Goal: Task Accomplishment & Management: Complete application form

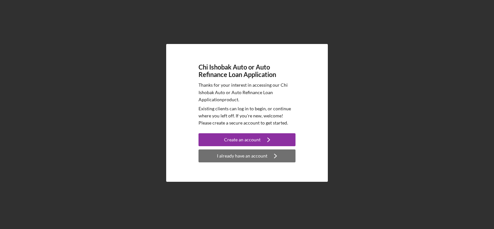
click at [225, 156] on div "I already have an account" at bounding box center [242, 155] width 50 height 13
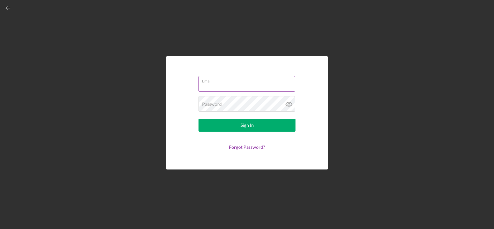
click at [242, 85] on input "Email" at bounding box center [247, 84] width 97 height 16
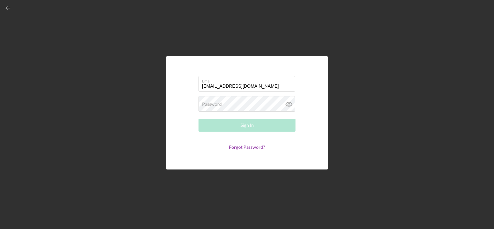
type input "[EMAIL_ADDRESS][DOMAIN_NAME]"
click at [241, 103] on div "Password Required" at bounding box center [247, 104] width 97 height 16
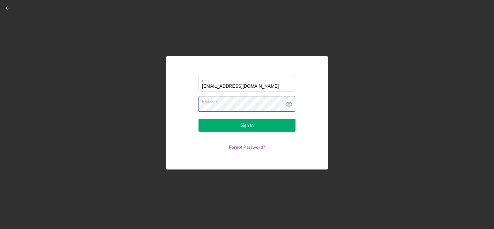
click at [199, 119] on button "Sign In" at bounding box center [247, 125] width 97 height 13
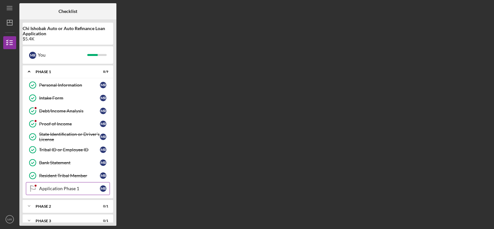
click at [48, 190] on div "Application Phase 1" at bounding box center [69, 188] width 61 height 5
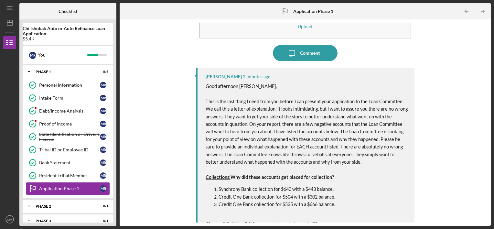
scroll to position [32, 0]
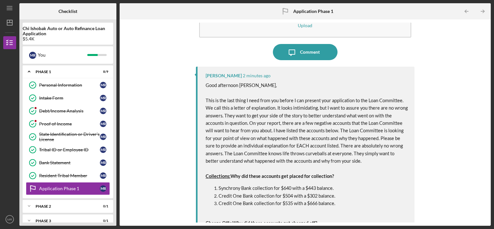
click at [314, 102] on span "This is the last thing I need from you before I can present your application to…" at bounding box center [307, 131] width 203 height 66
click at [294, 57] on icon "Icon/Message" at bounding box center [292, 52] width 16 height 16
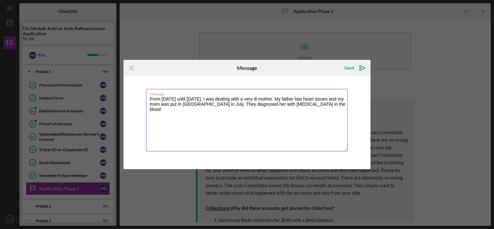
click at [336, 103] on textarea "From [DATE] until [DATE], I was dealing with a very ill mother. My father has h…" at bounding box center [246, 120] width 201 height 62
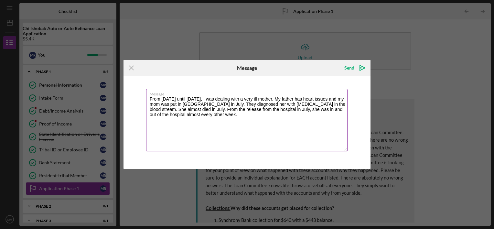
click at [227, 115] on textarea "From [DATE] until [DATE], I was dealing with a very ill mother. My father has h…" at bounding box center [246, 120] width 201 height 62
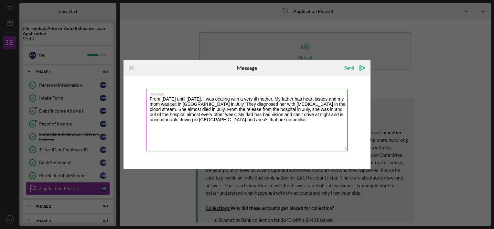
click at [282, 121] on textarea "From [DATE] until [DATE], I was dealing with a very ill mother. My father has h…" at bounding box center [246, 120] width 201 height 62
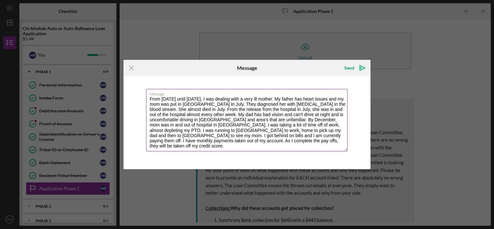
click at [161, 134] on textarea "From [DATE] until [DATE], I was dealing with a very ill mother. My father has h…" at bounding box center [246, 120] width 201 height 62
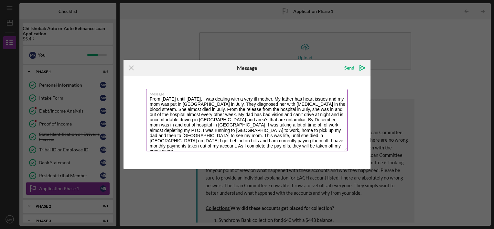
click at [216, 134] on textarea "From [DATE] until [DATE], I was dealing with a very ill mother. My father has h…" at bounding box center [246, 120] width 201 height 62
click at [291, 155] on div "Message From [DATE] until [DATE], I was dealing with a very ill mother. My fath…" at bounding box center [247, 122] width 247 height 93
click at [286, 147] on textarea "From [DATE] until [DATE], I was dealing with a very ill mother. My father has h…" at bounding box center [246, 120] width 201 height 62
type textarea "From [DATE] until [DATE], I was dealing with a very ill mother. My father has h…"
click at [361, 70] on icon "Icon/icon-invite-send" at bounding box center [362, 68] width 16 height 16
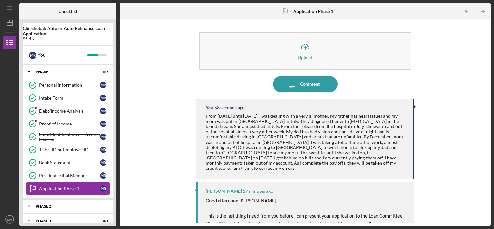
click at [49, 202] on div "Icon/Expander Phase 2 0 / 1" at bounding box center [68, 206] width 91 height 13
click at [64, 220] on div "Application Stage 2" at bounding box center [69, 219] width 61 height 5
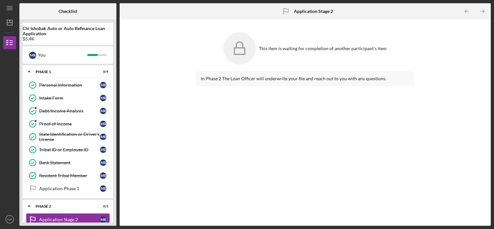
click at [162, 127] on div "This item is waiting for completion of another participant's item In Phase 2 Th…" at bounding box center [305, 123] width 365 height 200
click at [38, 185] on icon "Application Phase 1" at bounding box center [33, 188] width 16 height 16
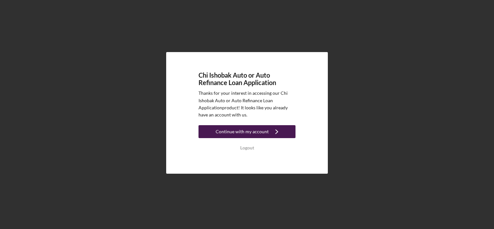
click at [253, 133] on div "Continue with my account" at bounding box center [242, 131] width 53 height 13
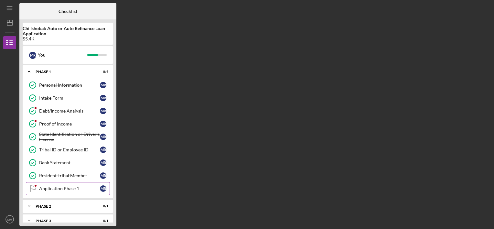
click at [59, 193] on link "Application Phase 1 Application Phase 1 M R" at bounding box center [68, 188] width 84 height 13
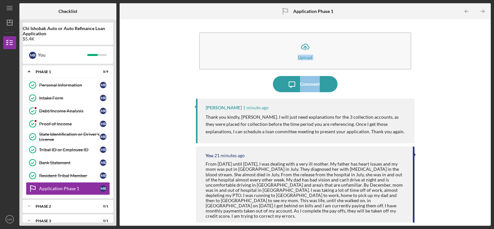
drag, startPoint x: 488, startPoint y: 69, endPoint x: 486, endPoint y: 87, distance: 17.9
click at [486, 87] on div "Icon/Upload Upload Icon/Message Comment Bereniz Sotelo 1 minute ago Thank you k…" at bounding box center [305, 122] width 371 height 206
drag, startPoint x: 486, startPoint y: 87, endPoint x: 483, endPoint y: 60, distance: 27.3
click at [483, 60] on div "Icon/Upload Upload Icon/Message Comment Bereniz Sotelo 1 minute ago Thank you k…" at bounding box center [305, 123] width 365 height 200
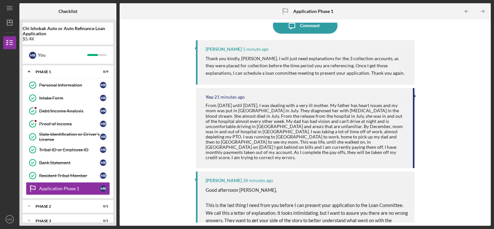
scroll to position [62, 0]
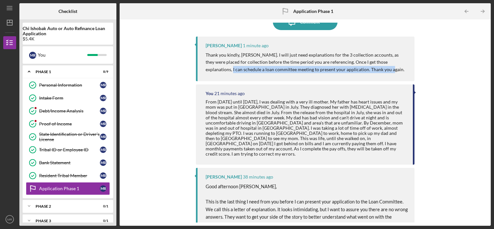
drag, startPoint x: 485, startPoint y: 78, endPoint x: 482, endPoint y: 60, distance: 18.1
click at [482, 60] on div "Icon/Upload Upload Icon/Message Comment Bereniz Sotelo 1 minute ago Thank you k…" at bounding box center [305, 123] width 365 height 200
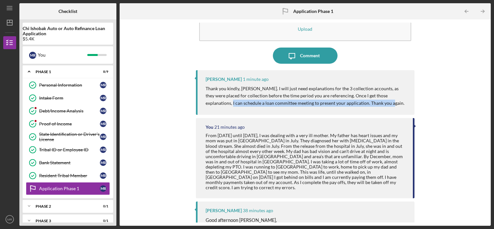
scroll to position [27, 0]
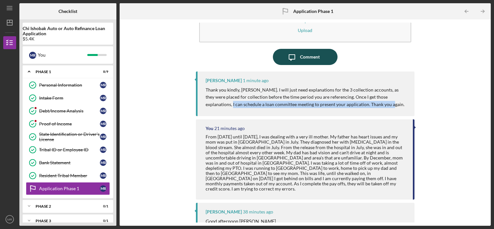
click at [324, 59] on button "Icon/Message Comment" at bounding box center [305, 57] width 65 height 16
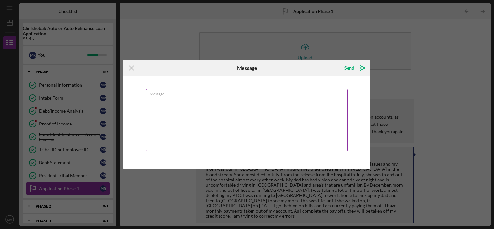
click at [188, 99] on textarea "Message" at bounding box center [246, 120] width 201 height 62
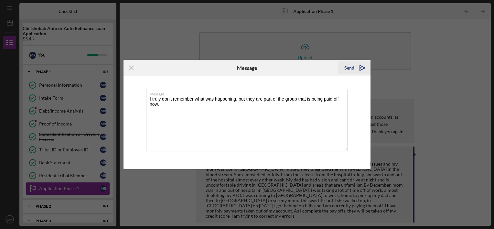
type textarea "I truly don't remember what was happening, but they are part of the group that …"
click at [353, 68] on div "Send" at bounding box center [349, 67] width 10 height 13
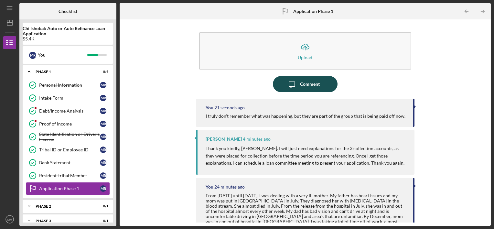
click at [320, 82] on button "Icon/Message Comment" at bounding box center [305, 84] width 65 height 16
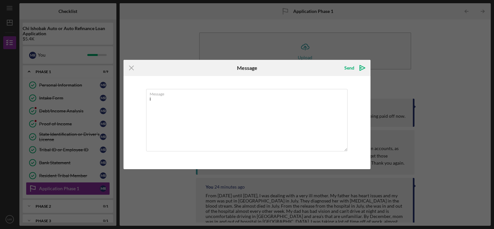
type textarea "i"
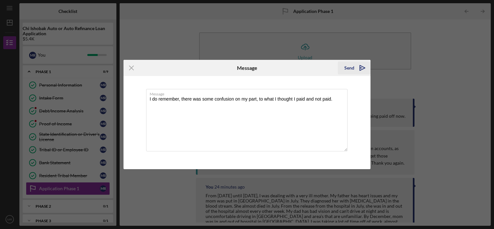
type textarea "I do remember, there was some confusion on my part, to what I thought I paid an…"
click at [351, 68] on div "Send" at bounding box center [349, 67] width 10 height 13
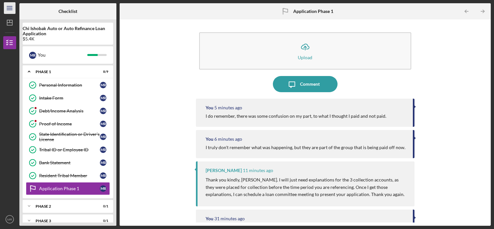
click at [8, 4] on icon "Icon/Menu" at bounding box center [10, 8] width 15 height 15
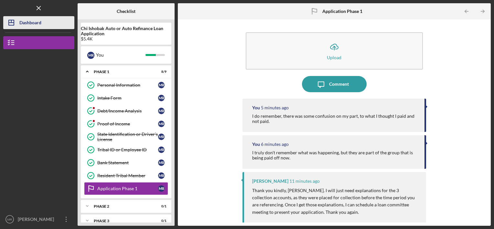
click at [29, 18] on div "Dashboard" at bounding box center [30, 23] width 22 height 15
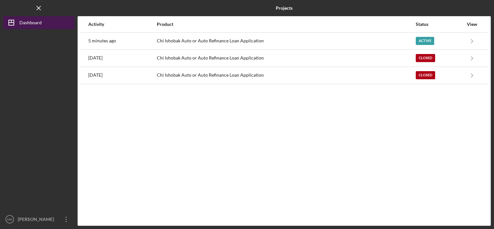
click at [27, 23] on div "Dashboard" at bounding box center [30, 23] width 22 height 15
click at [470, 28] on div "View" at bounding box center [472, 24] width 16 height 16
click at [472, 22] on div "View" at bounding box center [472, 24] width 16 height 5
click at [10, 23] on icon "Icon/Dashboard" at bounding box center [11, 23] width 16 height 16
click at [39, 8] on icon "Icon/Menu Close" at bounding box center [39, 8] width 15 height 15
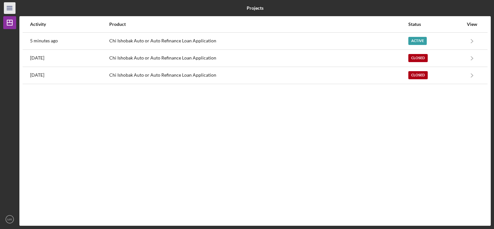
click at [10, 6] on icon "Icon/Menu" at bounding box center [10, 8] width 15 height 15
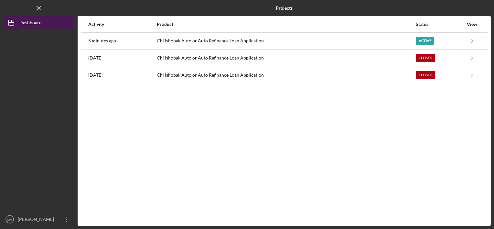
click at [10, 22] on icon "Icon/Dashboard" at bounding box center [11, 23] width 16 height 16
click at [39, 8] on line "button" at bounding box center [39, 8] width 4 height 4
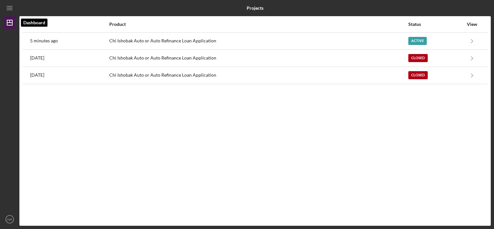
click at [8, 26] on icon "Icon/Dashboard" at bounding box center [10, 23] width 16 height 16
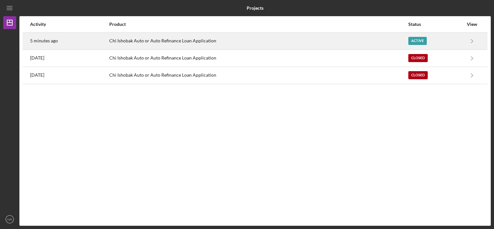
click at [158, 40] on div "Chi Ishobak Auto or Auto Refinance Loan Application" at bounding box center [258, 41] width 299 height 16
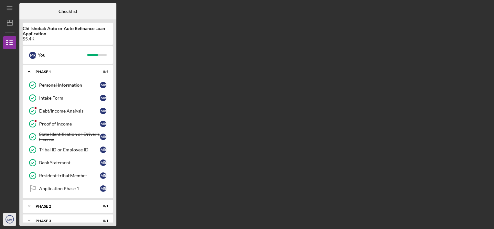
click at [10, 216] on icon "MR" at bounding box center [9, 219] width 13 height 16
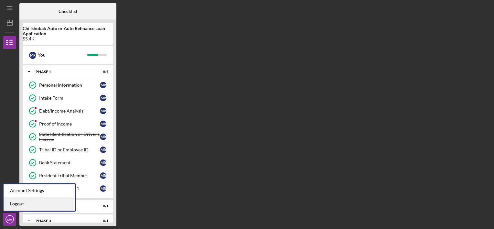
click at [20, 206] on link "Logout" at bounding box center [39, 203] width 71 height 13
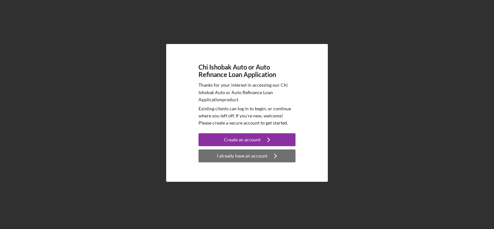
click at [243, 151] on div "I already have an account" at bounding box center [242, 155] width 50 height 13
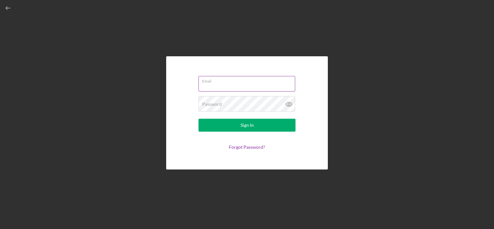
click at [240, 82] on div "Email" at bounding box center [247, 84] width 97 height 16
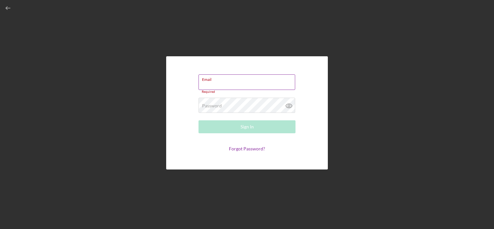
click at [235, 82] on input "Email" at bounding box center [247, 82] width 97 height 16
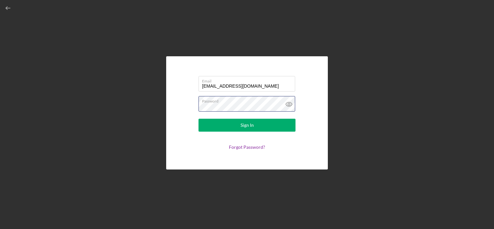
click at [199, 119] on button "Sign In" at bounding box center [247, 125] width 97 height 13
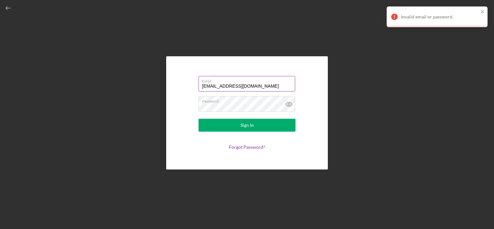
click at [205, 85] on input "[EMAIL_ADDRESS][DOMAIN_NAME]" at bounding box center [247, 84] width 97 height 16
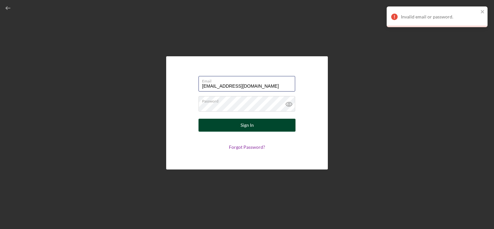
type input "[EMAIL_ADDRESS][DOMAIN_NAME]"
click at [250, 123] on div "Sign In" at bounding box center [247, 125] width 13 height 13
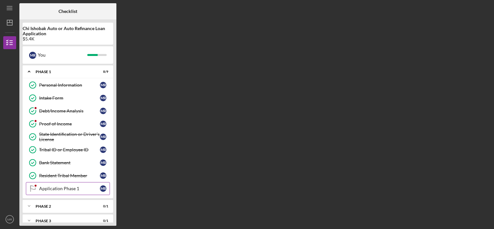
click at [70, 188] on div "Application Phase 1" at bounding box center [69, 188] width 61 height 5
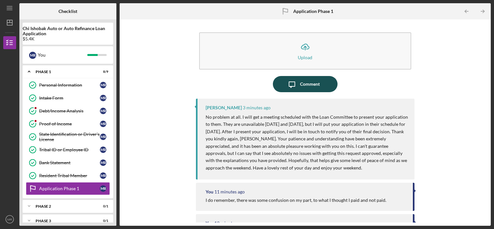
click at [313, 89] on div "Comment" at bounding box center [310, 84] width 20 height 16
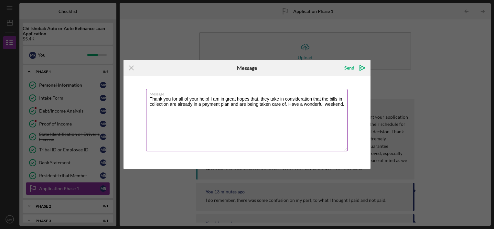
click at [285, 104] on textarea "Thank you for all of your help! I am in great hopes that, they take in consider…" at bounding box center [246, 120] width 201 height 62
type textarea "Thank you for all of your help! I am in great hopes that, they take in consider…"
click at [353, 69] on div "Send" at bounding box center [349, 67] width 10 height 13
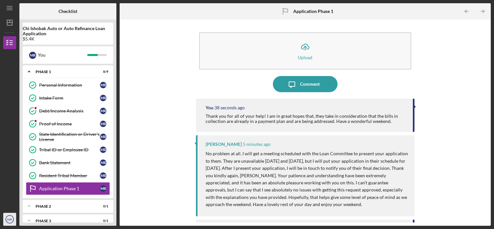
click at [9, 216] on icon "MR" at bounding box center [9, 219] width 13 height 16
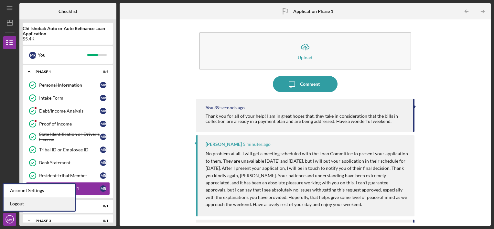
click at [19, 204] on link "Logout" at bounding box center [39, 203] width 71 height 13
